Goal: Task Accomplishment & Management: Manage account settings

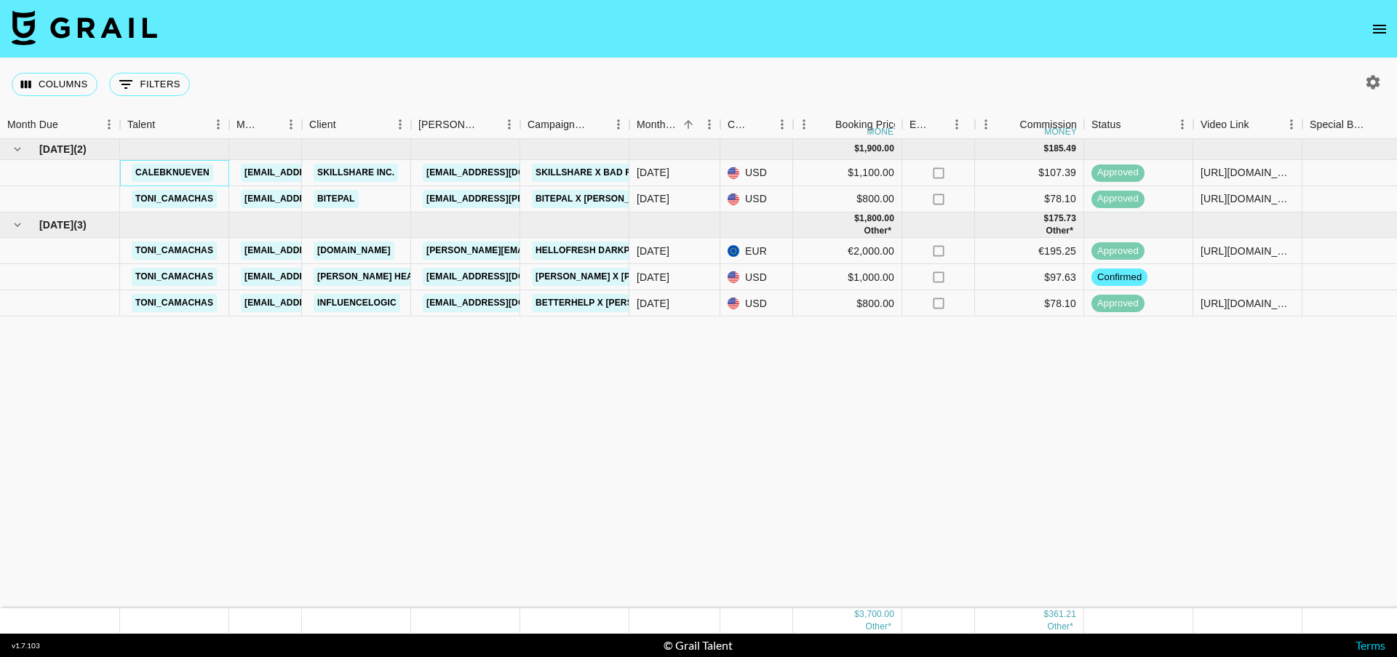
click at [156, 173] on link "calebknueven" at bounding box center [172, 173] width 81 height 18
click at [1380, 31] on icon "open drawer" at bounding box center [1379, 28] width 17 height 17
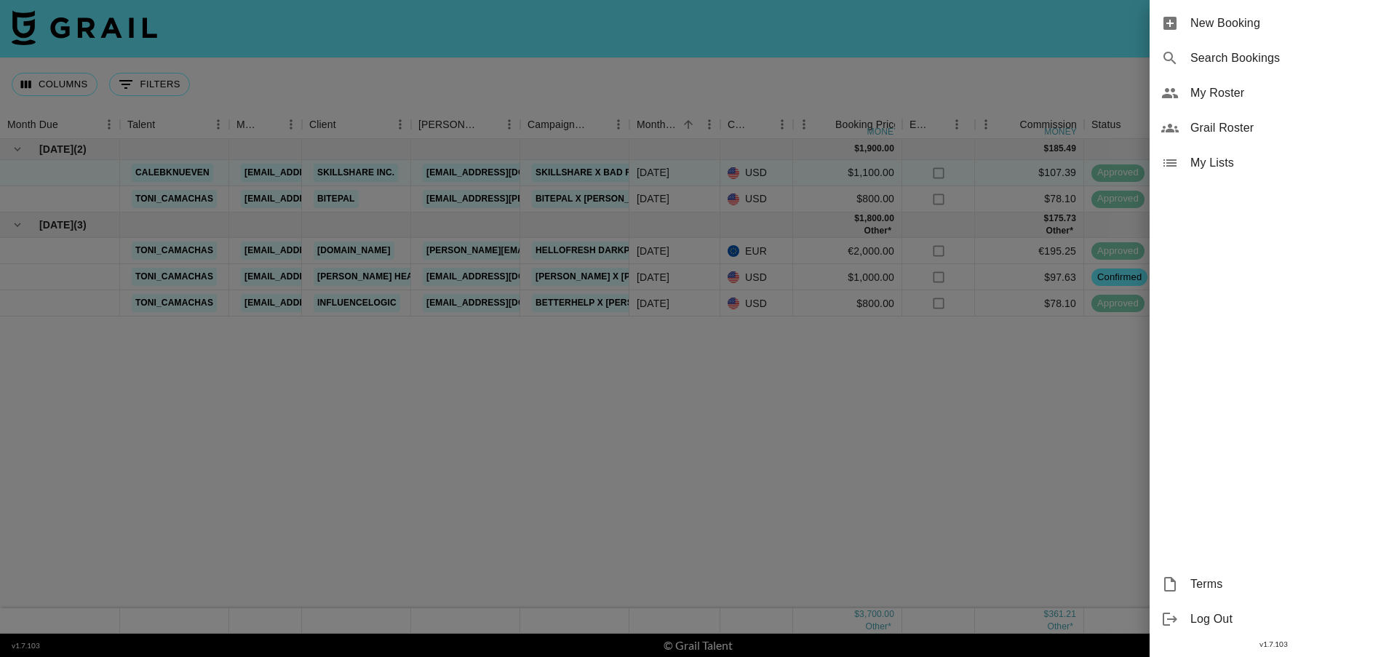
drag, startPoint x: 1195, startPoint y: 122, endPoint x: 1207, endPoint y: 96, distance: 28.0
click at [1206, 98] on ul "New Booking Search Bookings My Roster Grail Roster My Lists" at bounding box center [1273, 93] width 247 height 186
click at [1207, 95] on span "My Roster" at bounding box center [1287, 92] width 195 height 17
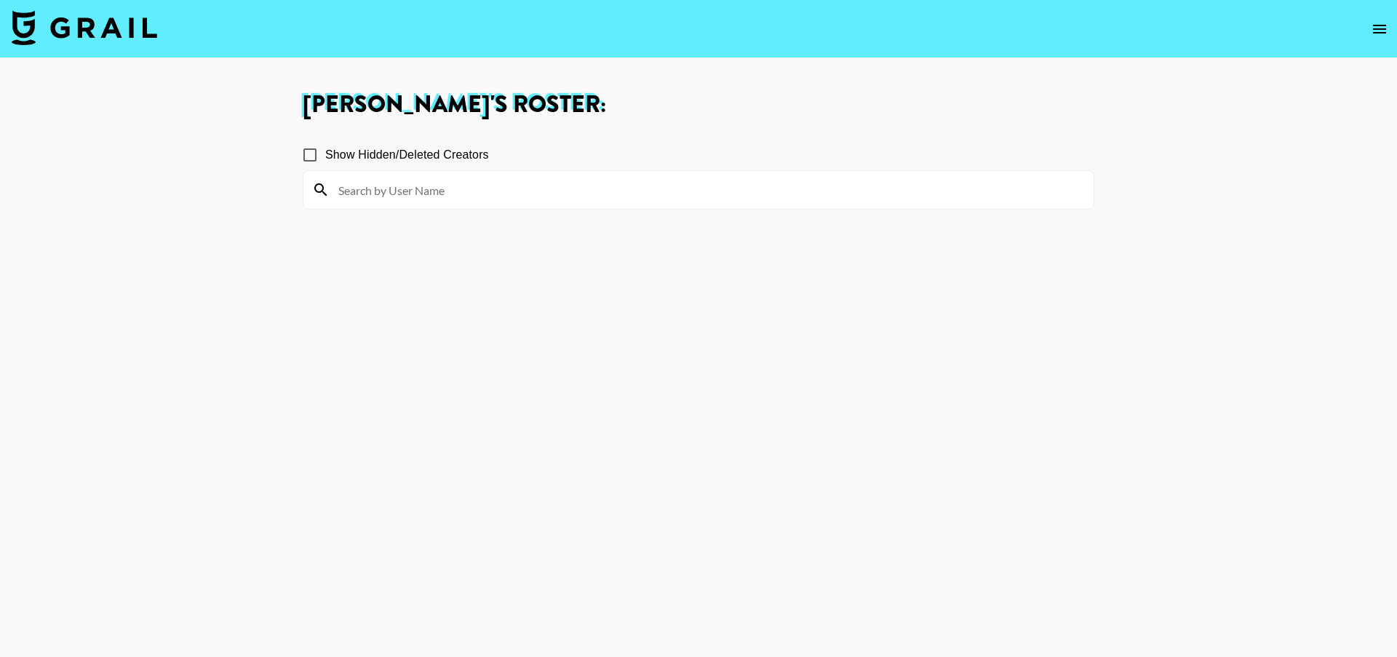
click at [369, 159] on span "Show Hidden/Deleted Creators" at bounding box center [407, 154] width 164 height 17
click at [325, 159] on input "Show Hidden/Deleted Creators" at bounding box center [310, 155] width 31 height 31
click at [369, 159] on span "Show Hidden/Deleted Creators" at bounding box center [407, 154] width 164 height 17
click at [325, 159] on input "Show Hidden/Deleted Creators" at bounding box center [310, 155] width 31 height 31
checkbox input "false"
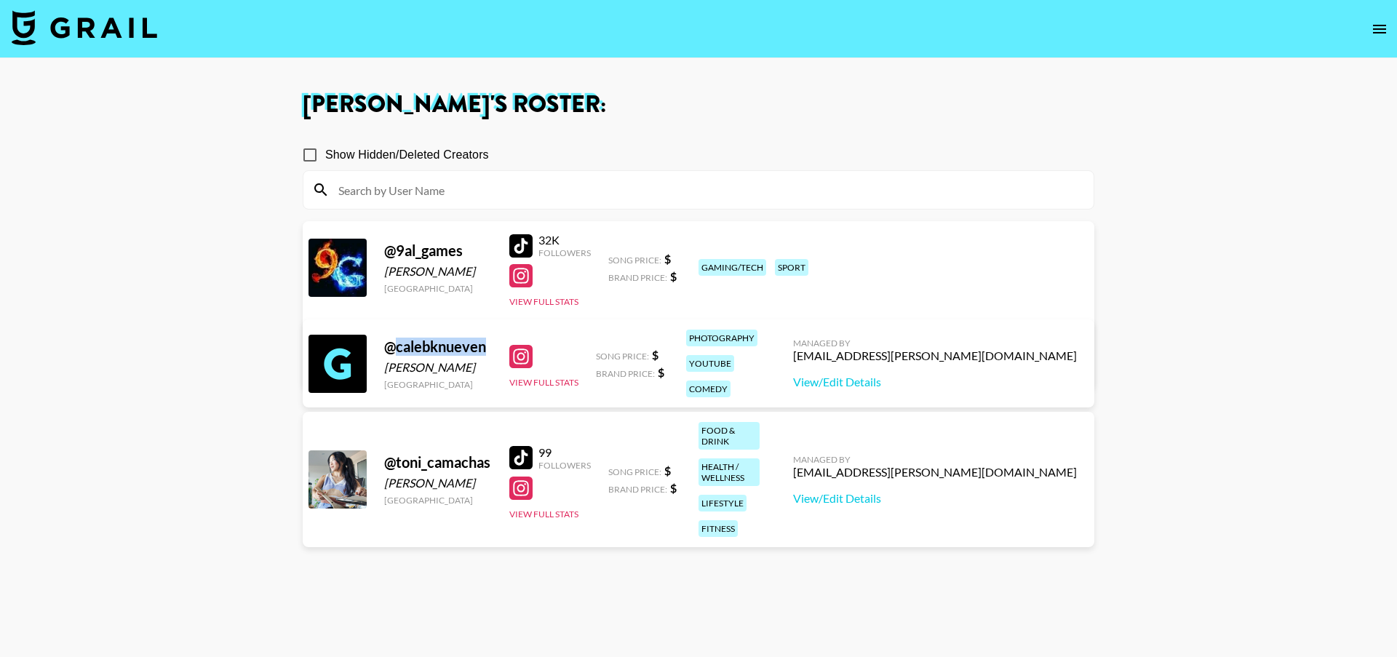
drag, startPoint x: 481, startPoint y: 349, endPoint x: 395, endPoint y: 346, distance: 85.9
click at [395, 346] on div "@ calebknueven" at bounding box center [438, 347] width 108 height 18
copy div "calebknueven"
click at [1221, 346] on main "Maxime Blanchard 's Roster: Show Hidden/Deleted Creators @ 9al_games Mehdi Bada…" at bounding box center [698, 380] width 1397 height 645
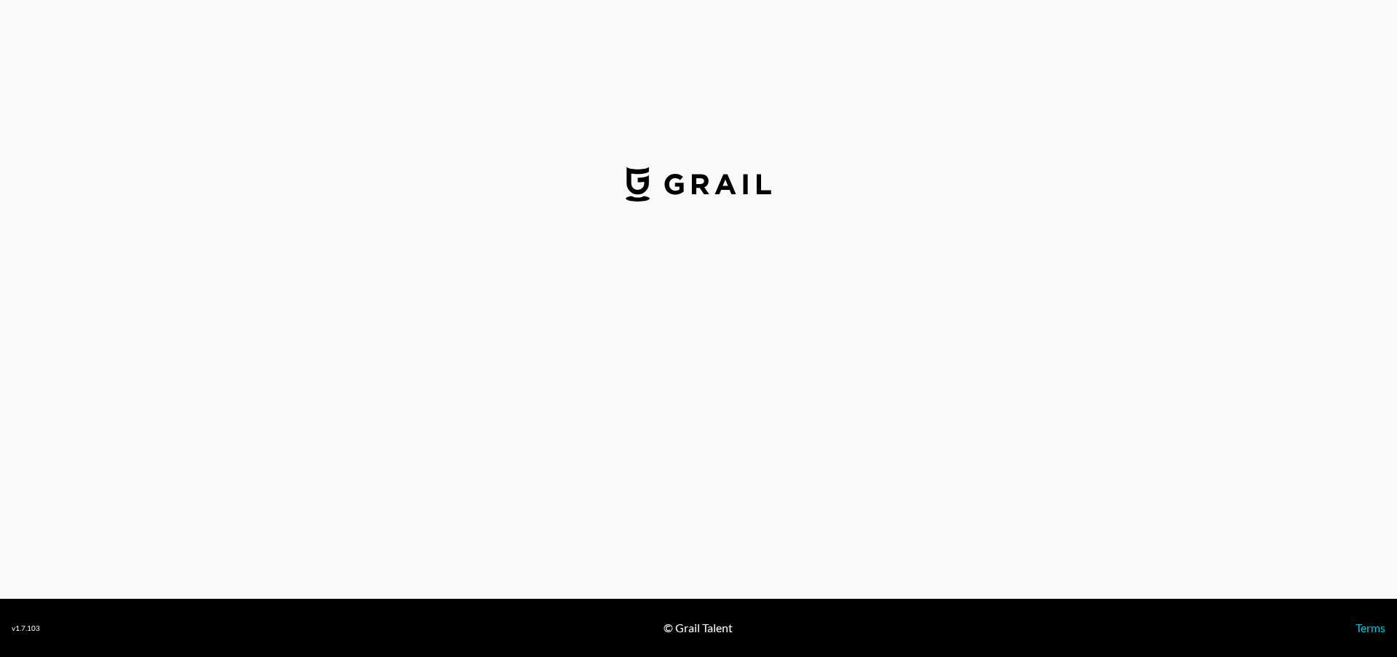
select select "USD"
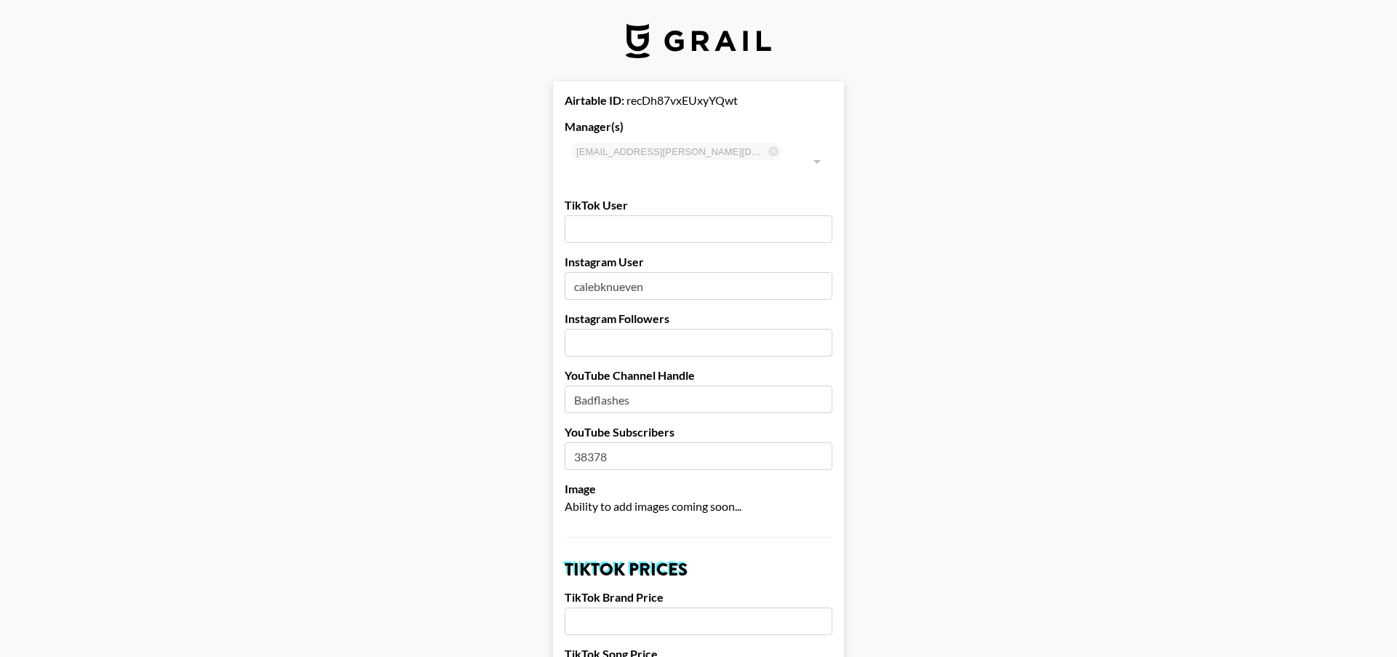
click at [607, 442] on input "38378" at bounding box center [699, 456] width 268 height 28
type input "40000"
drag, startPoint x: 1049, startPoint y: 456, endPoint x: 1046, endPoint y: 489, distance: 32.9
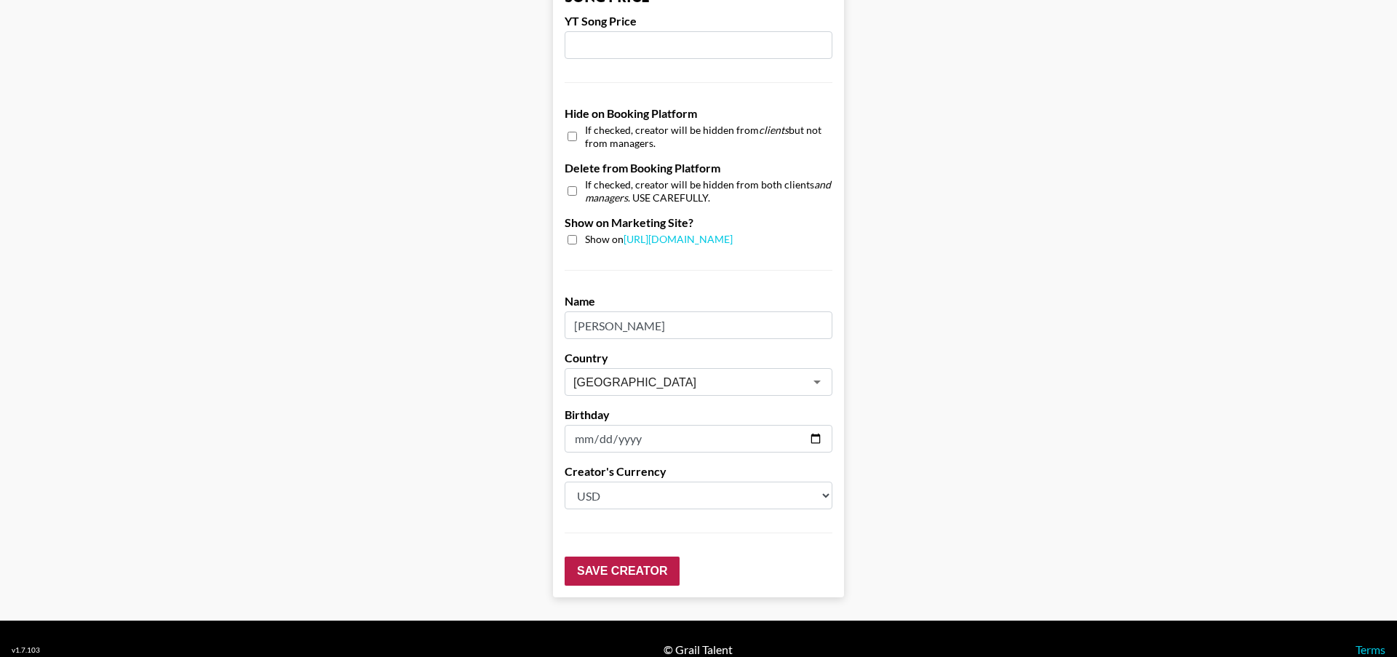
scroll to position [1315, 0]
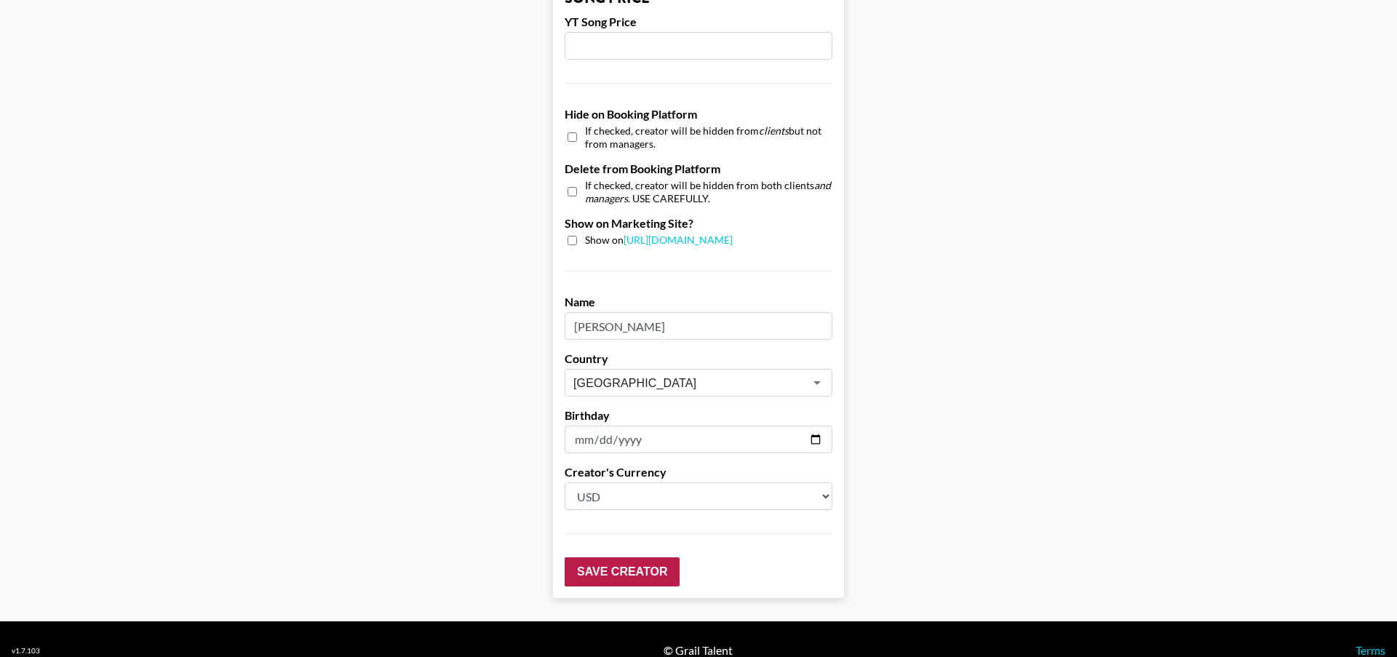
click at [645, 557] on input "Save Creator" at bounding box center [622, 571] width 115 height 29
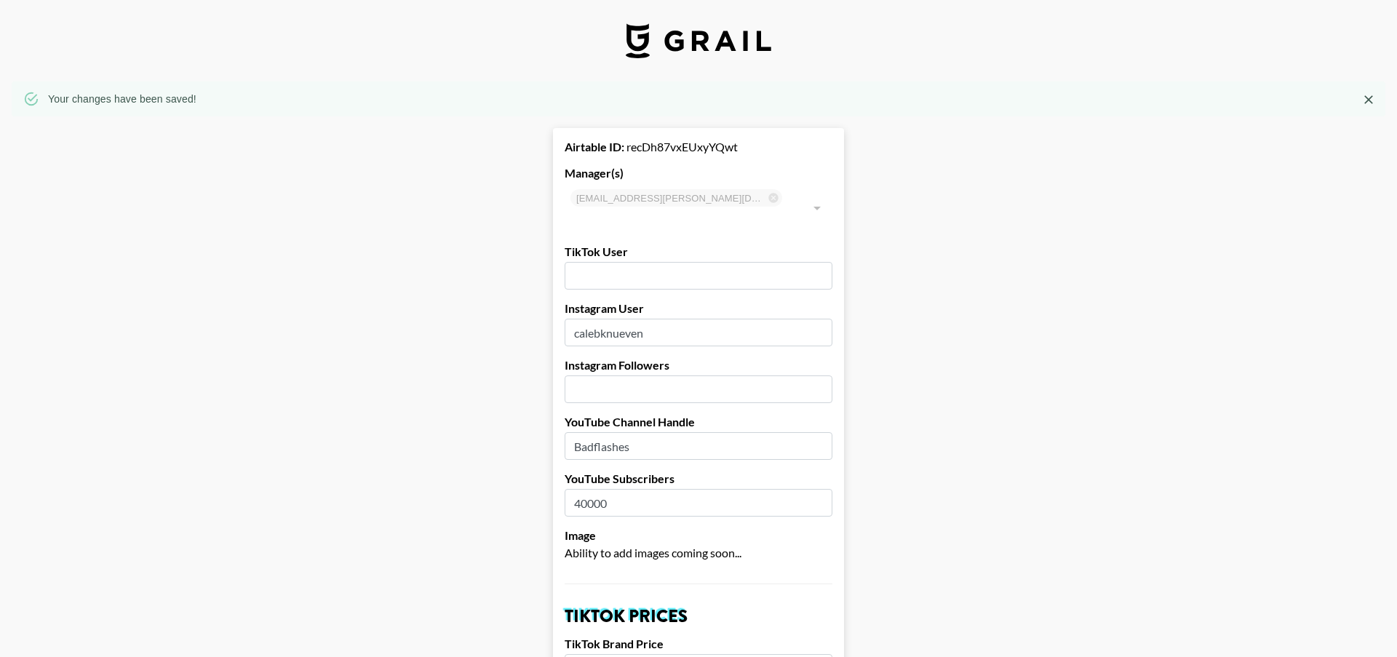
scroll to position [0, 0]
